Goal: Answer question/provide support

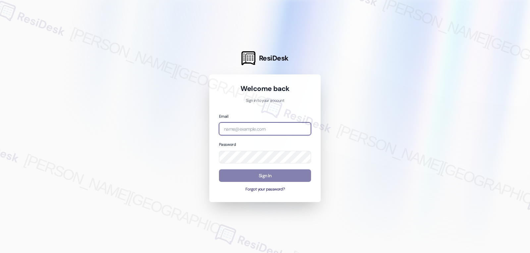
click at [271, 128] on input "email" at bounding box center [265, 129] width 92 height 13
click at [274, 128] on input "email" at bounding box center [265, 129] width 92 height 13
paste input "automated-surveys-gsa-jomar.punay@gsa.com"
type input "automated-surveys-gsa-jomar.punay@gsa.com"
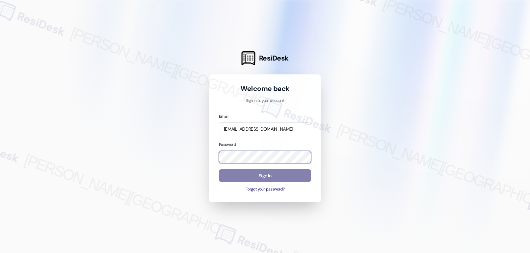
scroll to position [0, 0]
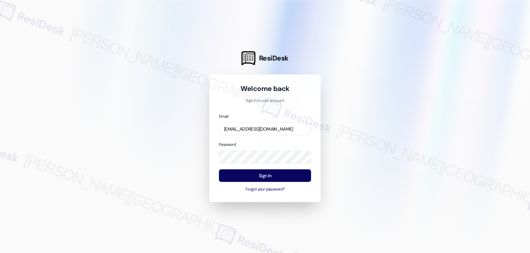
click at [263, 143] on div "Password" at bounding box center [265, 152] width 92 height 23
click at [279, 178] on button "Sign In" at bounding box center [265, 176] width 92 height 13
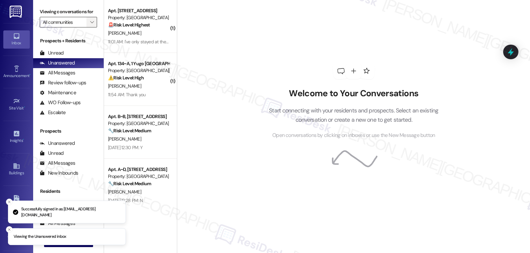
click at [90, 25] on icon "" at bounding box center [92, 22] width 4 height 5
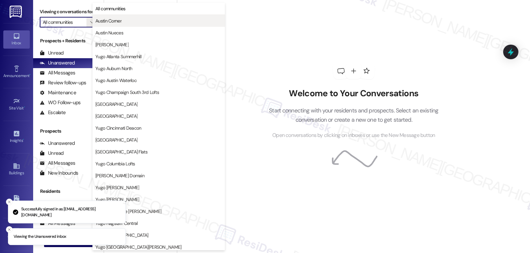
click at [116, 22] on span "Austin Corner" at bounding box center [108, 21] width 26 height 7
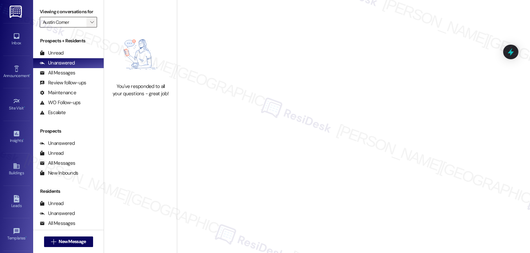
click at [90, 25] on icon "" at bounding box center [92, 22] width 4 height 5
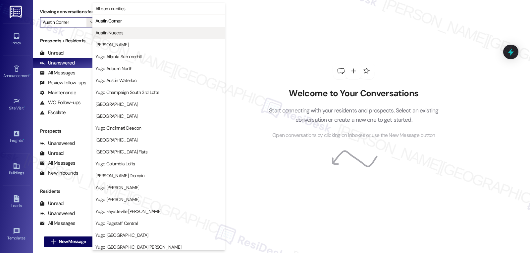
click at [102, 29] on button "Austin Nueces" at bounding box center [158, 33] width 133 height 12
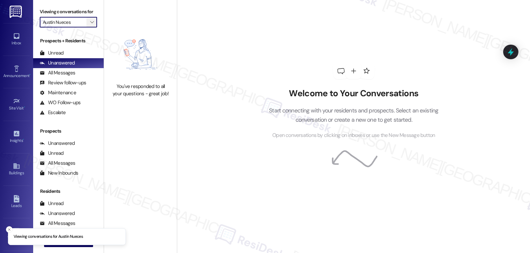
click at [90, 25] on icon "" at bounding box center [92, 22] width 4 height 5
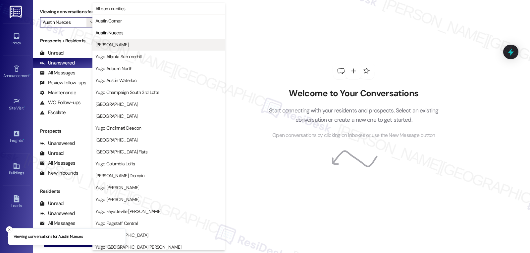
click at [106, 46] on span "Austin Rio" at bounding box center [111, 44] width 33 height 7
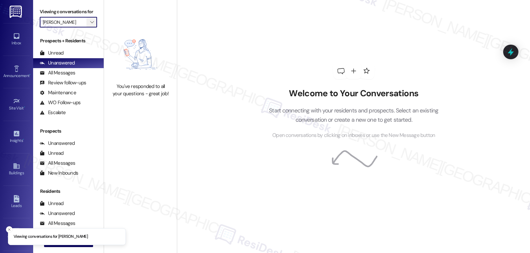
click at [89, 27] on span "" at bounding box center [92, 22] width 6 height 11
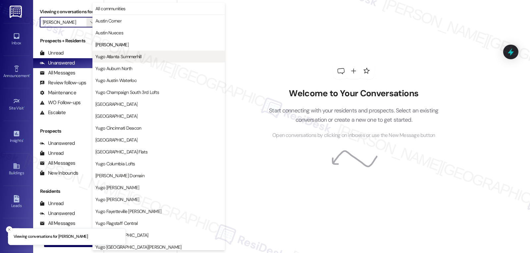
click at [112, 54] on span "Yugo Atlanta Summerhill" at bounding box center [118, 56] width 46 height 7
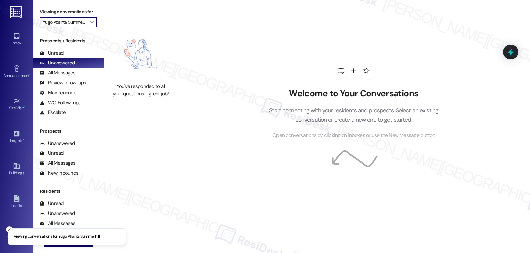
click at [81, 27] on input "Yugo Atlanta Summerhill" at bounding box center [65, 22] width 44 height 11
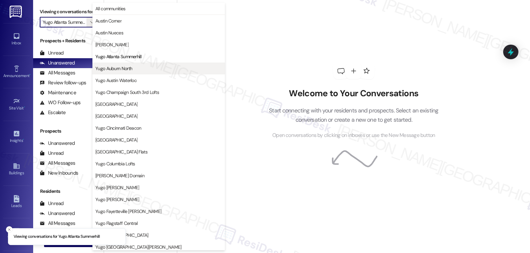
click at [129, 70] on span "Yugo Auburn North" at bounding box center [113, 68] width 37 height 7
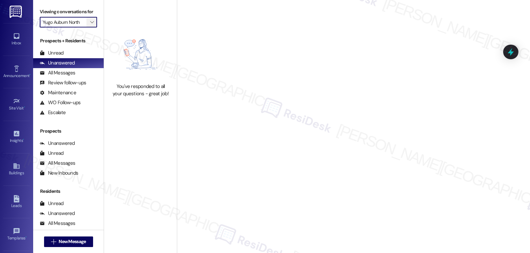
click at [90, 25] on icon "" at bounding box center [92, 22] width 4 height 5
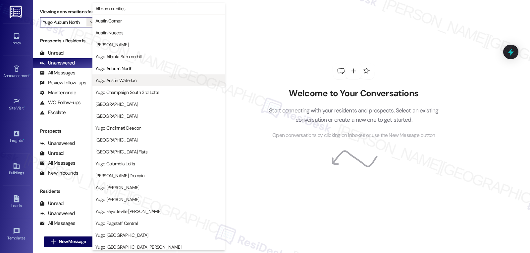
click at [141, 80] on span "Yugo Austin Waterloo" at bounding box center [158, 80] width 127 height 7
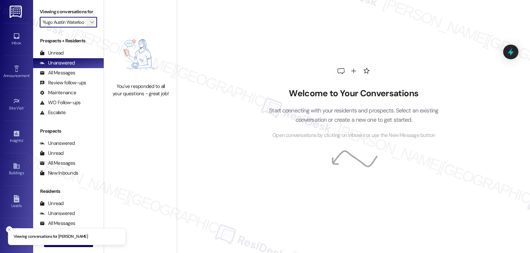
click at [89, 27] on span "" at bounding box center [92, 22] width 6 height 11
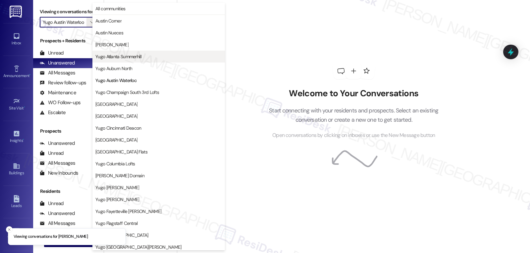
scroll to position [0, 2]
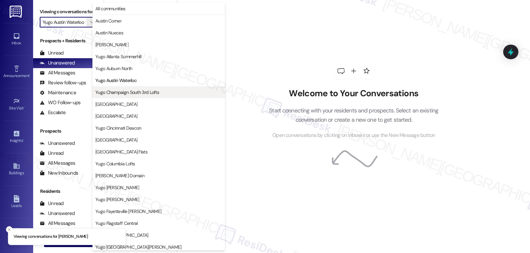
click at [135, 90] on span "Yugo Champaign South 3rd Lofts" at bounding box center [127, 92] width 64 height 7
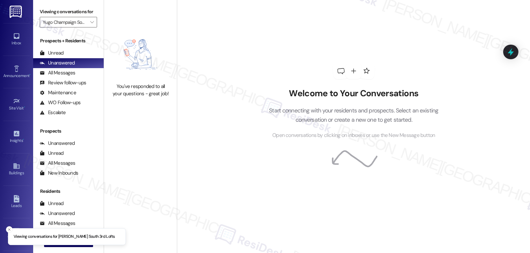
click at [85, 34] on div "Viewing conversations for Yugo Champaign South 3rd Lofts " at bounding box center [68, 17] width 71 height 34
click at [90, 25] on icon "" at bounding box center [92, 22] width 4 height 5
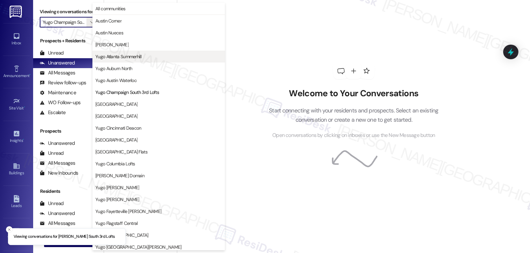
scroll to position [0, 25]
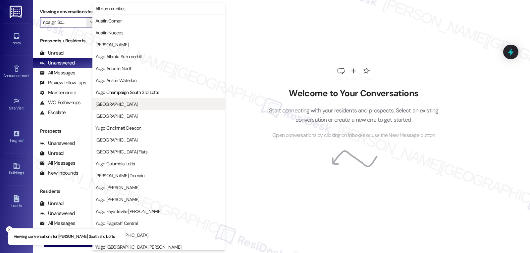
click at [137, 102] on span "Yugo Charleston Campus" at bounding box center [116, 104] width 42 height 7
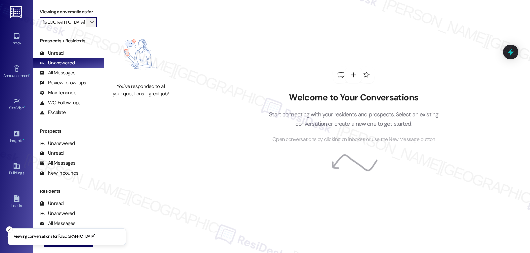
click at [89, 27] on span "" at bounding box center [92, 22] width 6 height 11
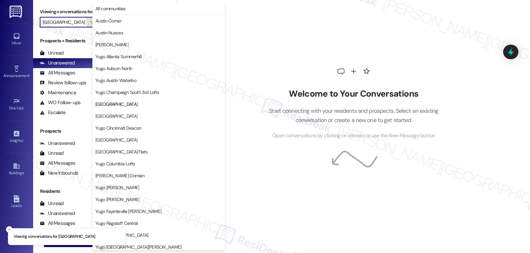
scroll to position [0, 10]
click at [162, 116] on span "Yugo Charlotte College Downs" at bounding box center [158, 116] width 127 height 7
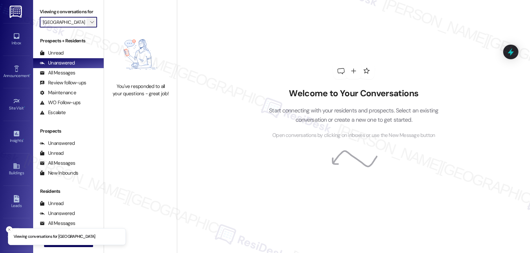
click at [91, 27] on button "" at bounding box center [91, 22] width 11 height 11
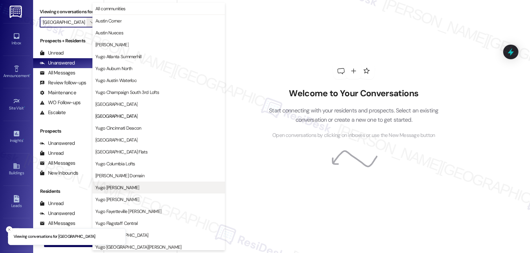
scroll to position [108, 0]
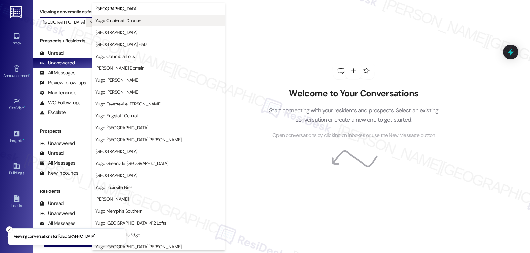
click at [138, 25] on button "Yugo Cincinnati Deacon" at bounding box center [158, 21] width 133 height 12
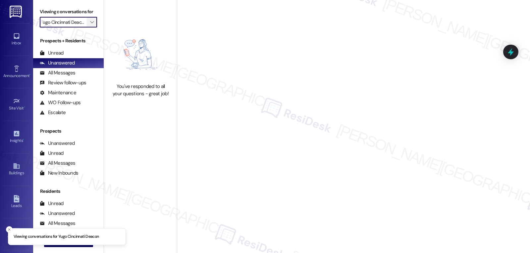
click at [89, 27] on span "" at bounding box center [92, 22] width 6 height 11
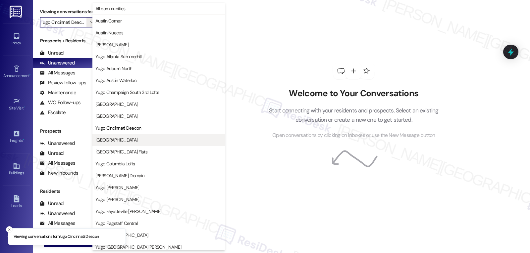
scroll to position [108, 0]
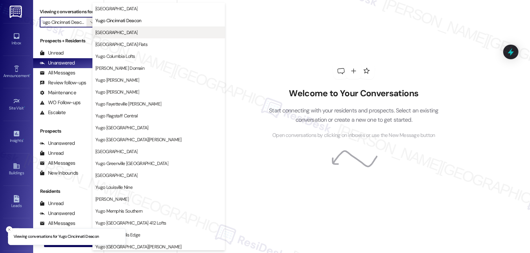
click at [131, 30] on span "Yugo College Park University Club" at bounding box center [116, 32] width 42 height 7
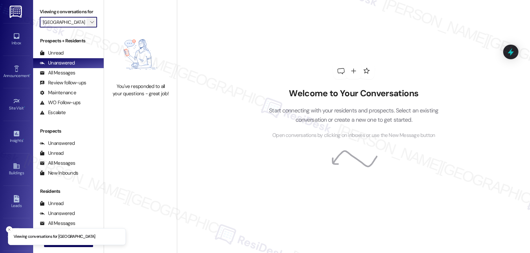
click at [89, 27] on span "" at bounding box center [92, 22] width 6 height 11
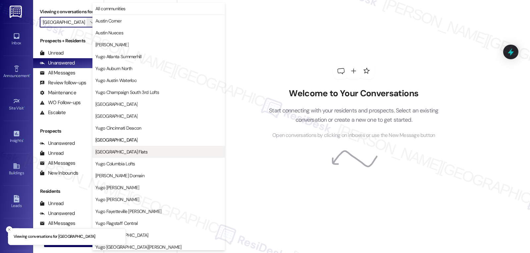
scroll to position [108, 0]
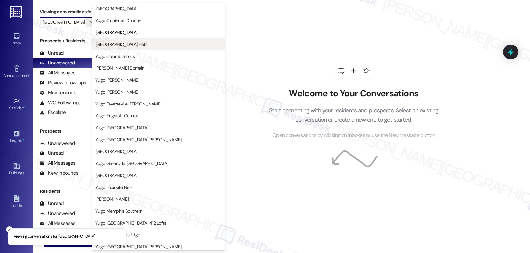
click at [125, 43] on span "Yugo Columbia District Flats" at bounding box center [121, 44] width 52 height 7
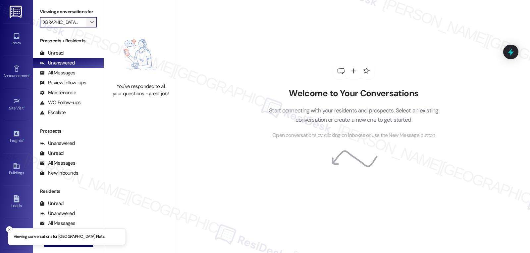
click at [90, 25] on icon "" at bounding box center [92, 22] width 4 height 5
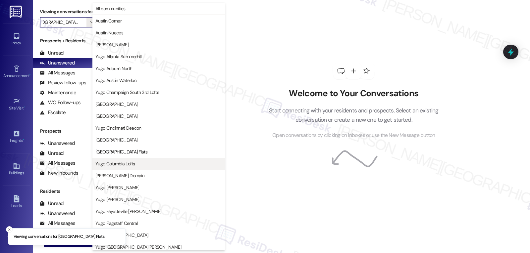
scroll to position [108, 0]
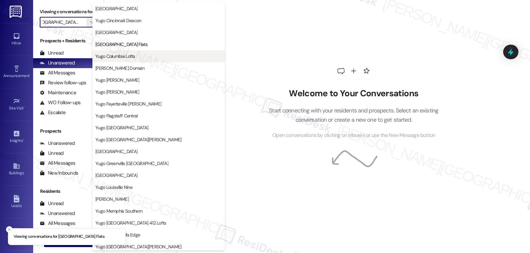
click at [126, 58] on span "Yugo Columbia Lofts" at bounding box center [115, 56] width 40 height 7
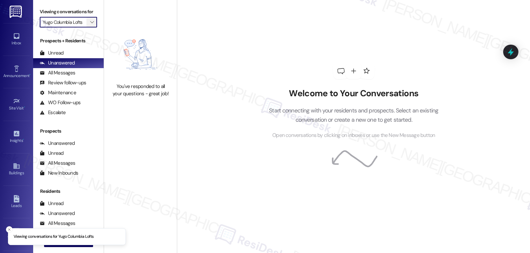
scroll to position [0, 1]
click at [90, 27] on span "" at bounding box center [92, 22] width 6 height 11
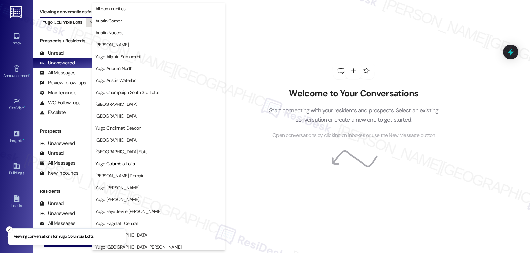
scroll to position [108, 0]
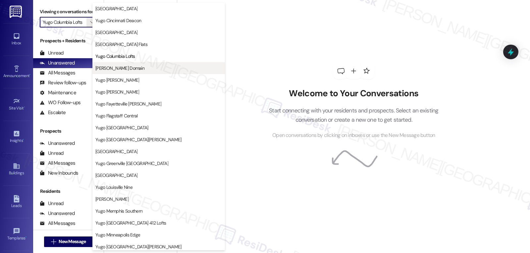
click at [126, 73] on button "Yugo Corvallis Domain" at bounding box center [158, 68] width 133 height 12
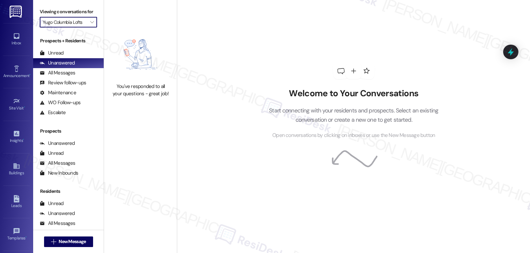
type input "Yugo Corvallis Domain"
click at [89, 26] on span "" at bounding box center [92, 22] width 6 height 11
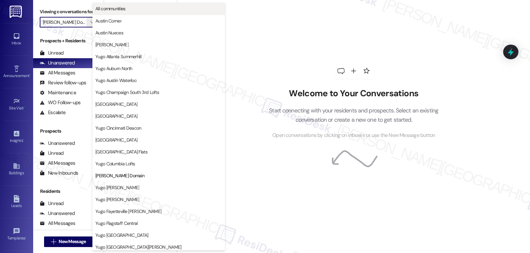
click at [151, 7] on span "All communities" at bounding box center [158, 8] width 127 height 7
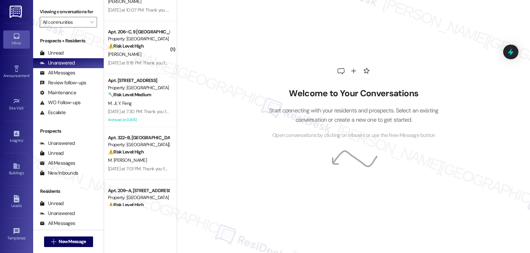
scroll to position [536, 0]
